Goal: Information Seeking & Learning: Check status

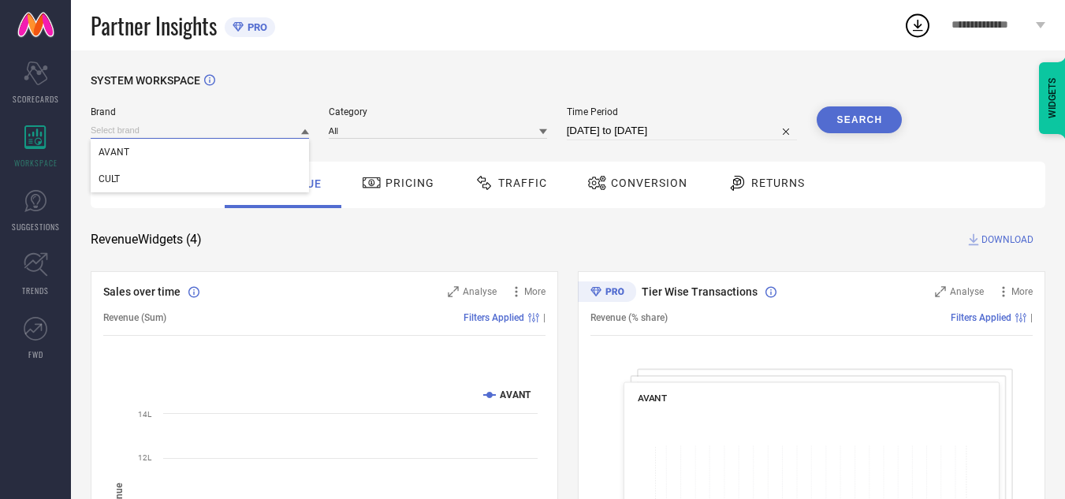
click at [240, 124] on input at bounding box center [200, 130] width 218 height 17
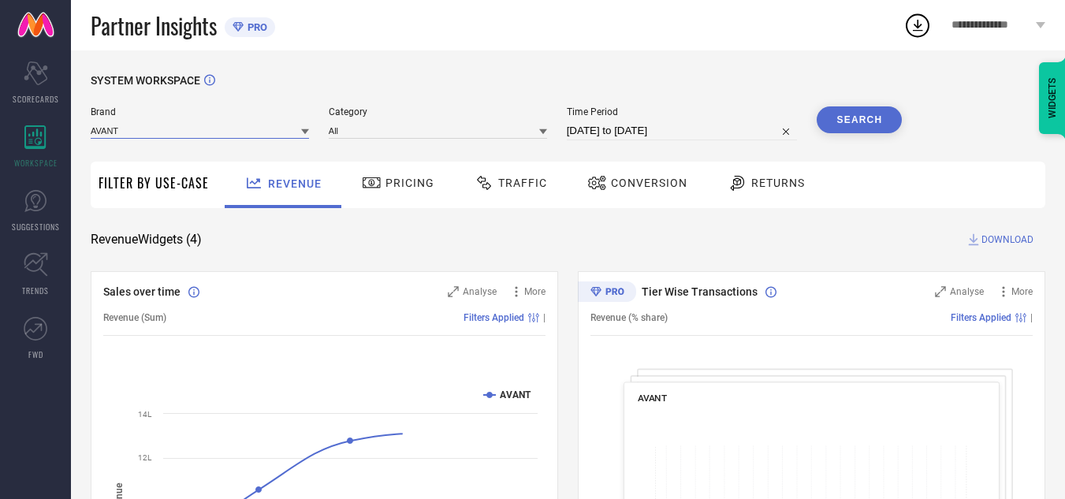
click at [240, 124] on input at bounding box center [200, 130] width 218 height 17
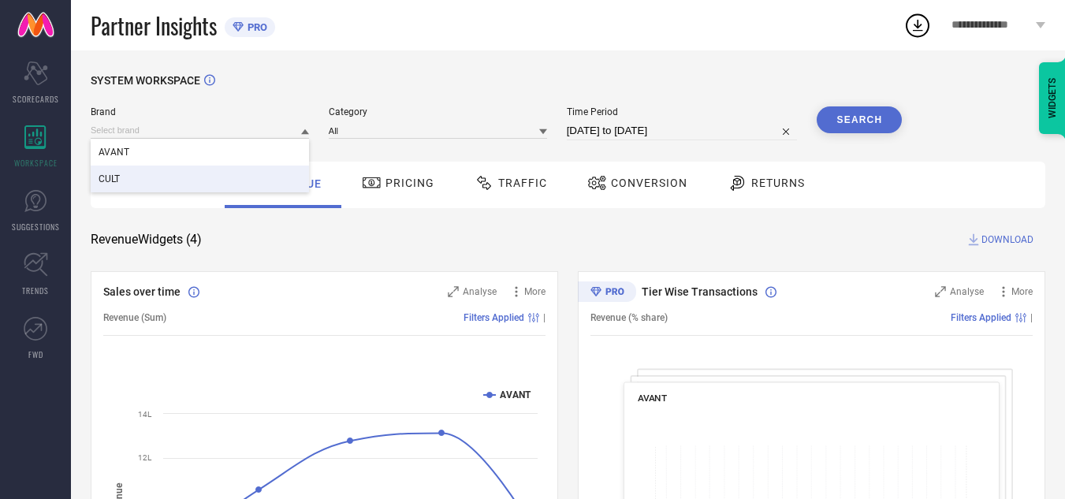
click at [244, 177] on div "CULT" at bounding box center [200, 179] width 218 height 27
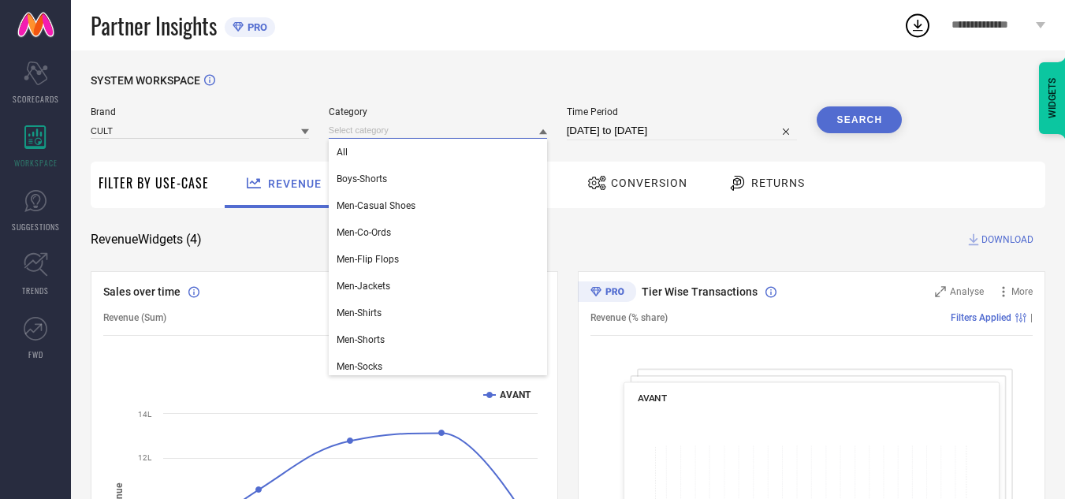
click at [386, 129] on input at bounding box center [438, 130] width 218 height 17
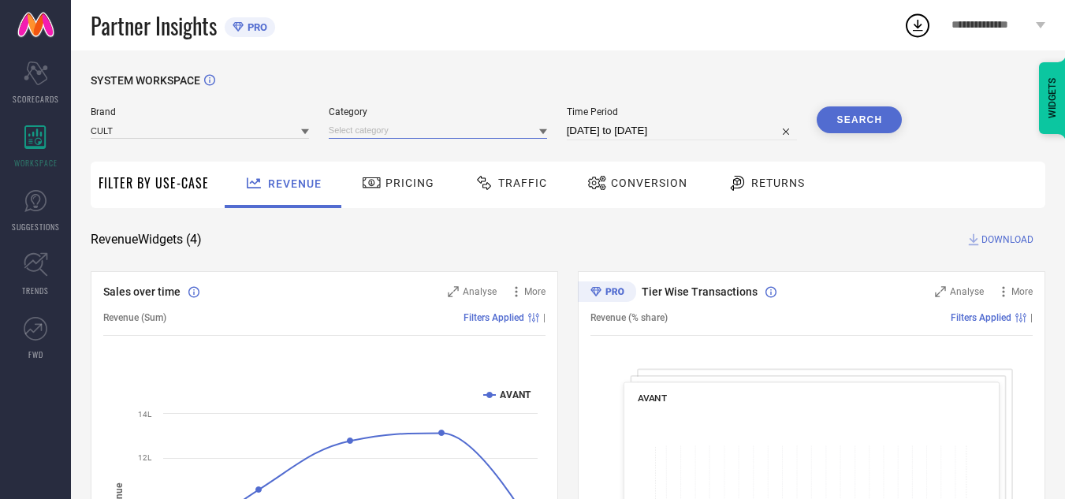
click at [386, 129] on input at bounding box center [438, 130] width 218 height 17
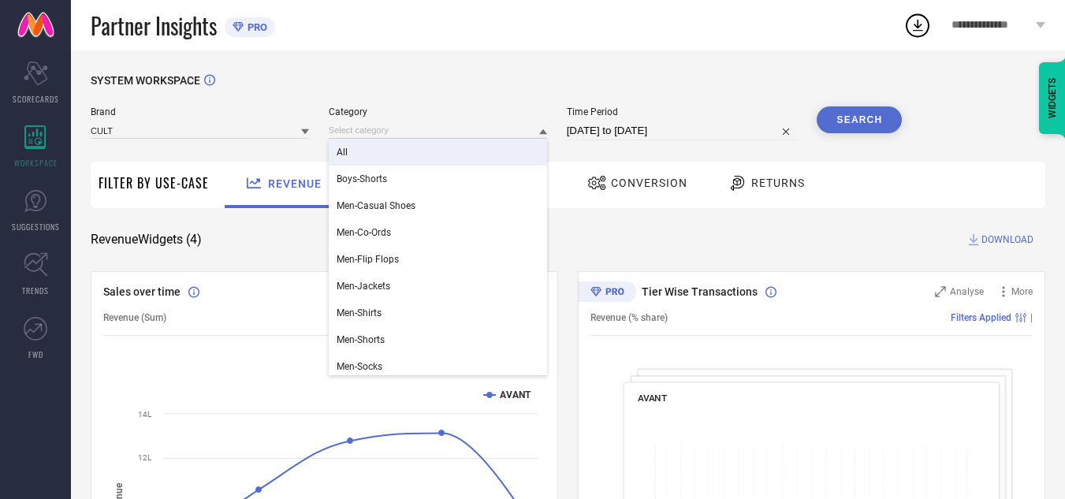
click at [389, 144] on div "All" at bounding box center [438, 152] width 218 height 27
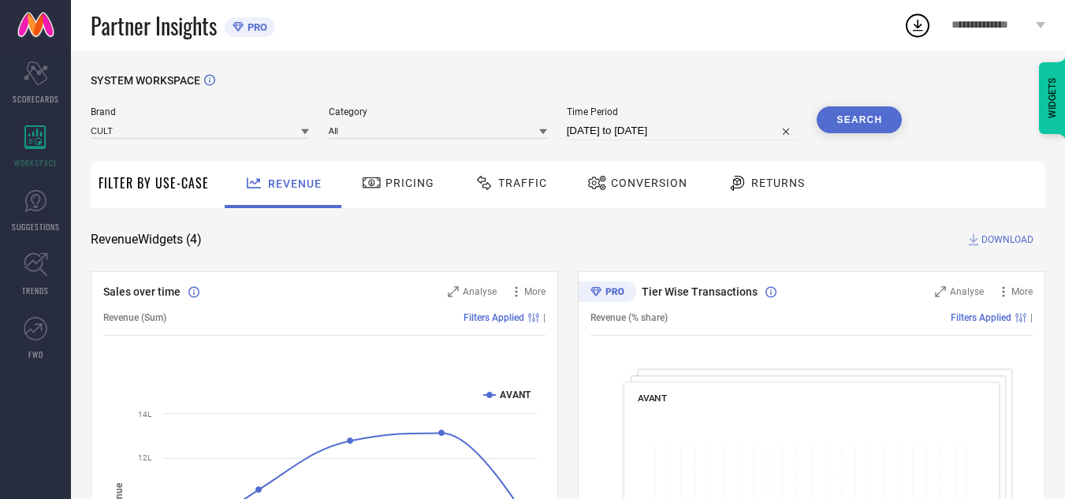
select select "8"
select select "2025"
select select "9"
select select "2025"
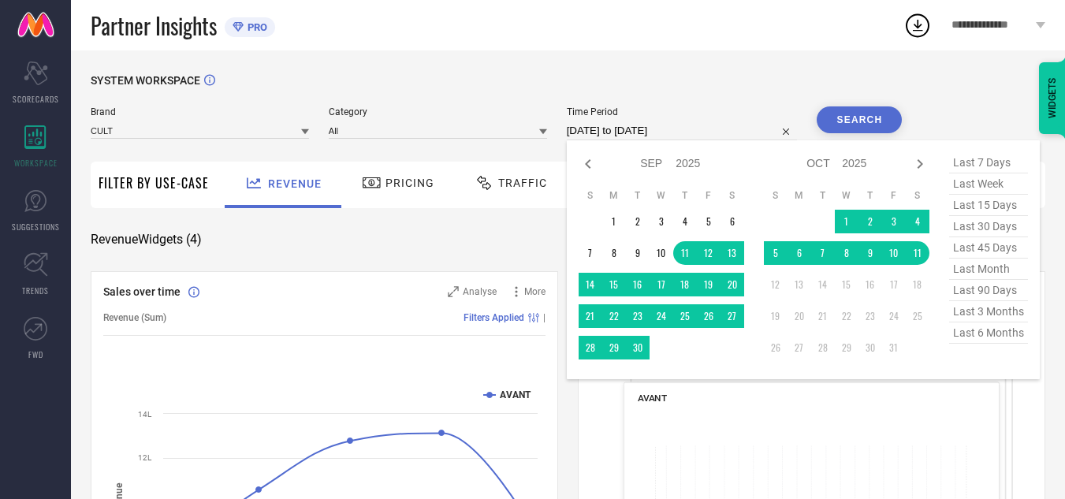
click at [672, 128] on input "11-09-2025 to 11-10-2025" at bounding box center [682, 130] width 231 height 19
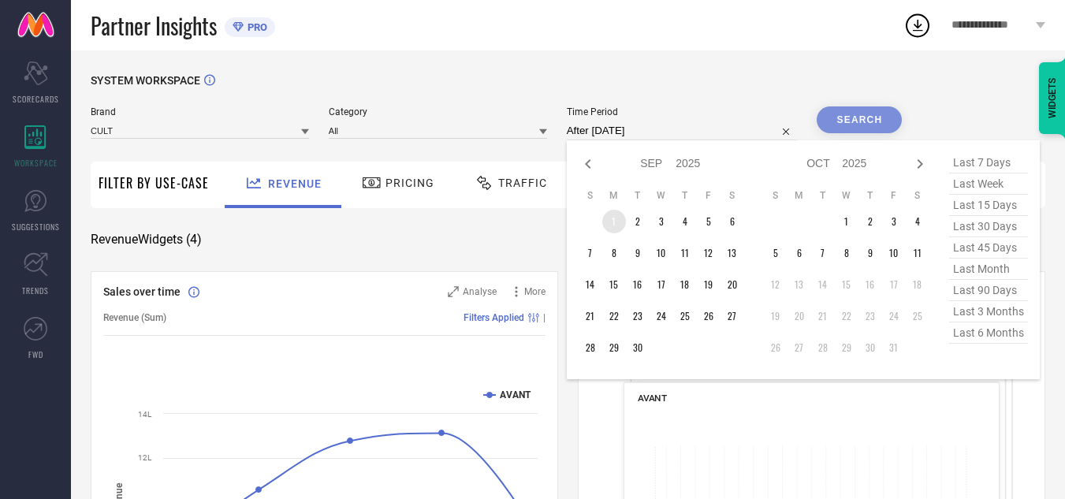
click at [617, 220] on td "1" at bounding box center [614, 222] width 24 height 24
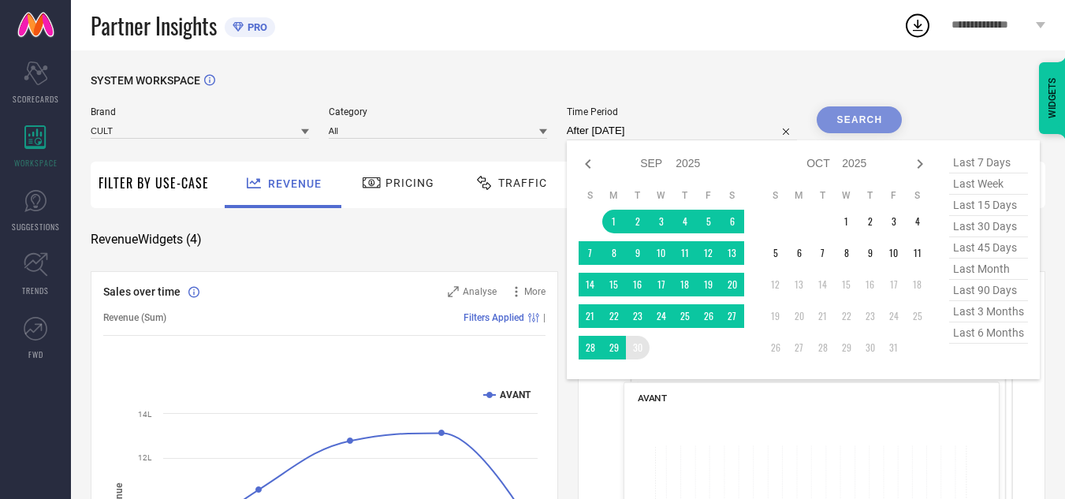
type input "01-09-2025 to 30-09-2025"
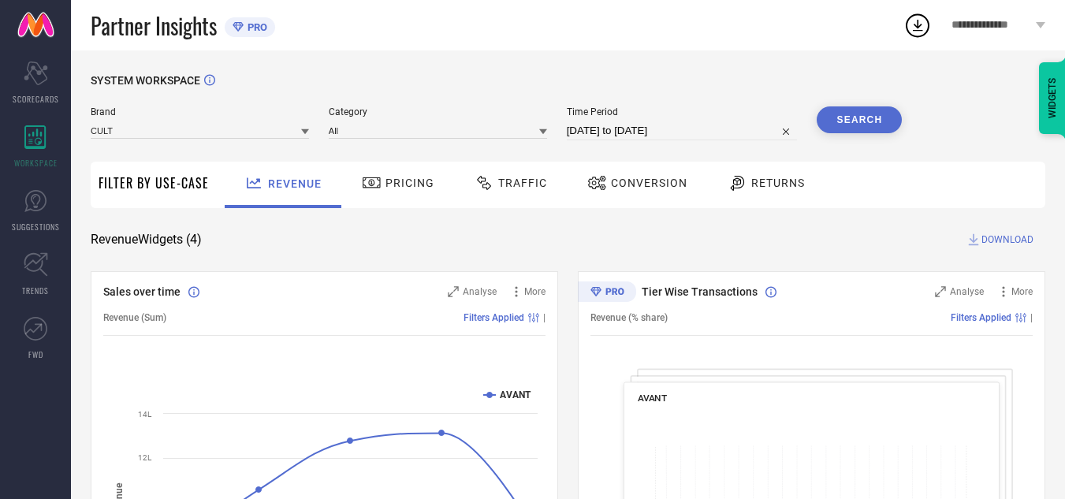
click at [867, 117] on button "Search" at bounding box center [859, 119] width 85 height 27
click at [517, 189] on span "Traffic" at bounding box center [522, 183] width 49 height 13
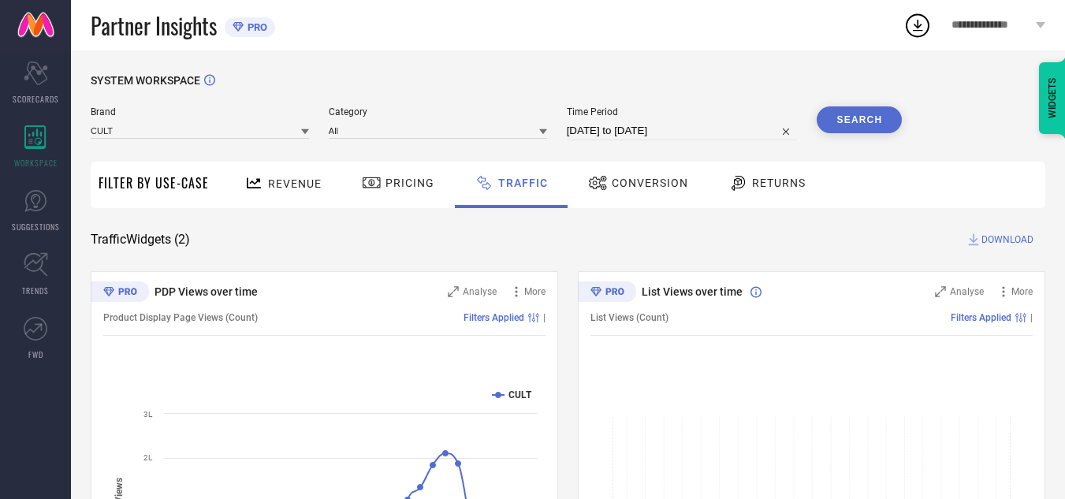
click at [996, 237] on span "DOWNLOAD" at bounding box center [1008, 240] width 52 height 16
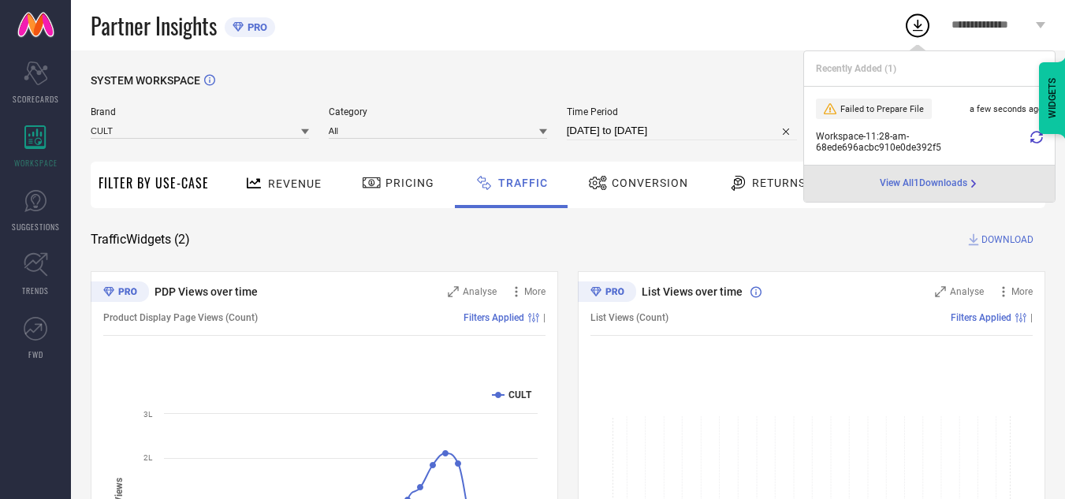
click at [1031, 137] on icon at bounding box center [1036, 137] width 13 height 13
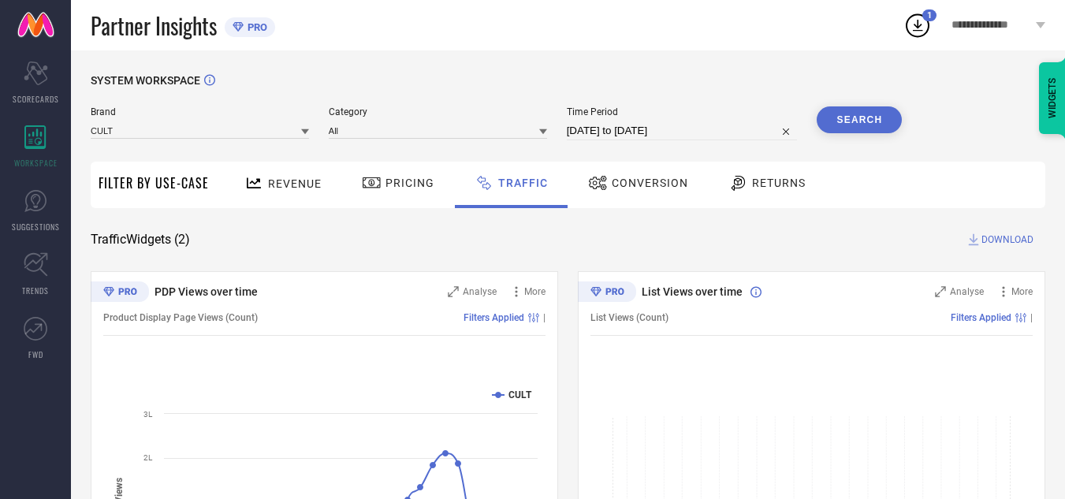
click at [384, 41] on div "Partner Insights PRO" at bounding box center [497, 25] width 813 height 50
